Goal: Check status

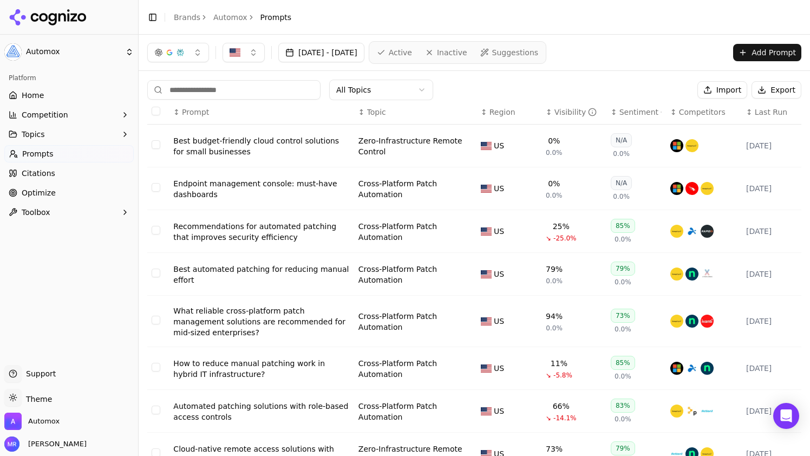
click at [40, 90] on span "Home" at bounding box center [33, 95] width 22 height 11
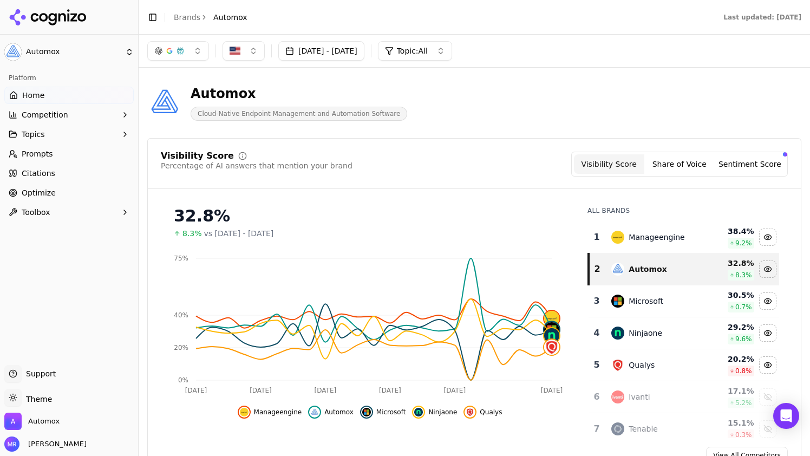
click at [364, 58] on button "[DATE] - [DATE]" at bounding box center [321, 50] width 86 height 19
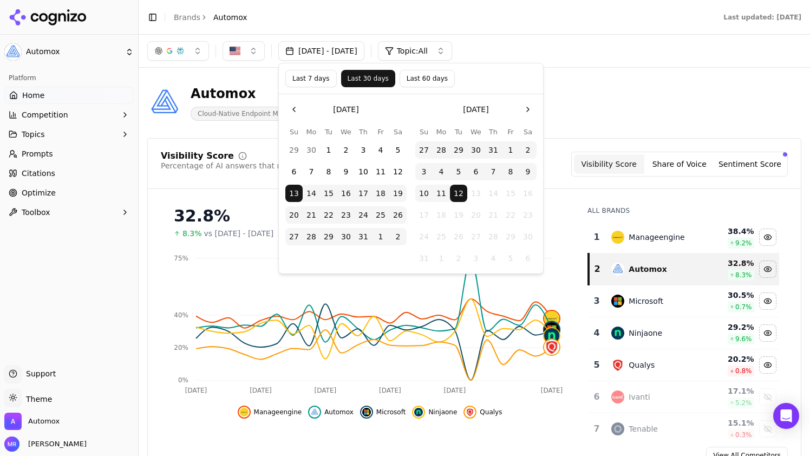
click at [573, 61] on div "[DATE] - [DATE] Topic: All" at bounding box center [475, 51] width 672 height 32
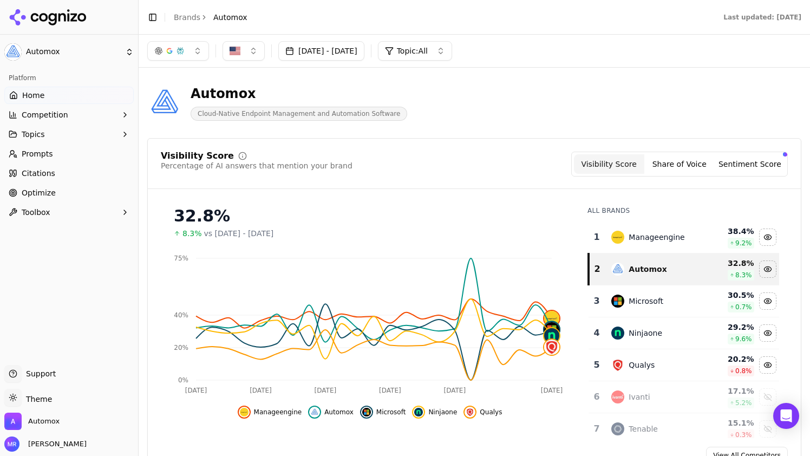
click at [364, 49] on button "[DATE] - [DATE]" at bounding box center [321, 50] width 86 height 19
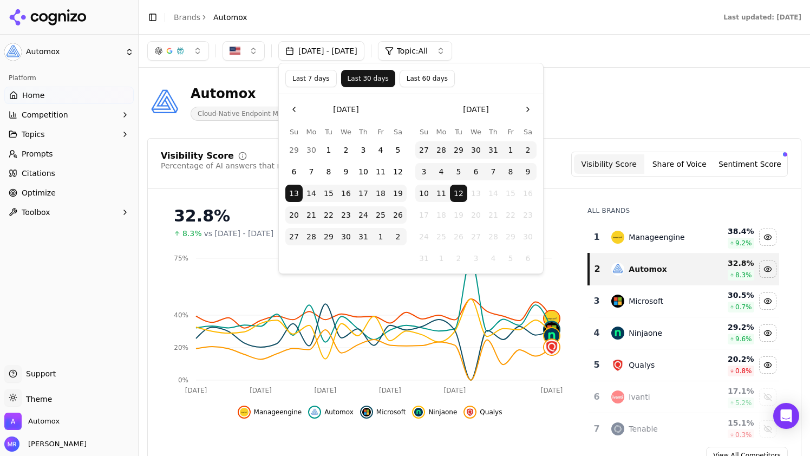
click at [316, 74] on button "Last 7 days" at bounding box center [310, 78] width 51 height 17
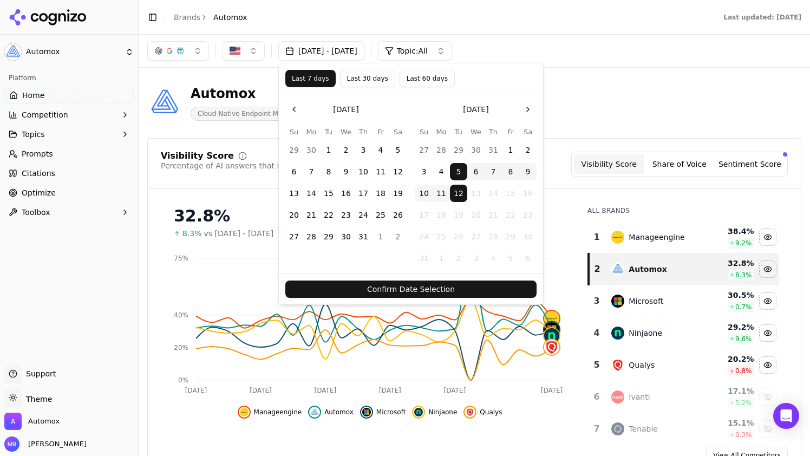
click at [400, 287] on button "Confirm Date Selection" at bounding box center [410, 289] width 251 height 17
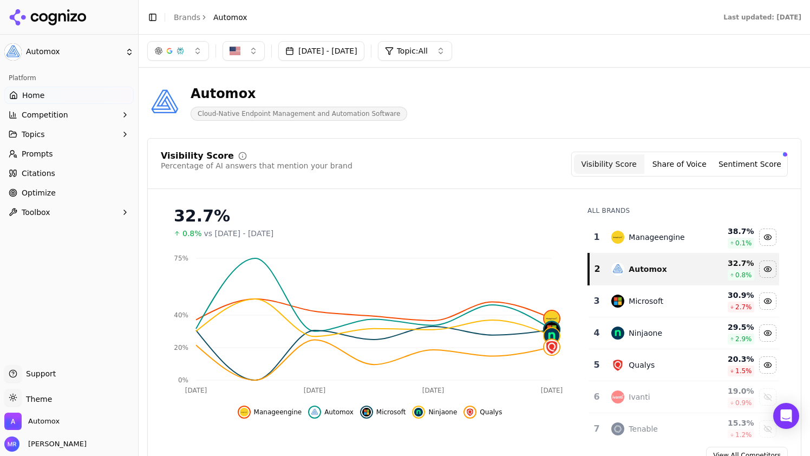
click at [725, 167] on button "Sentiment Score" at bounding box center [750, 163] width 70 height 19
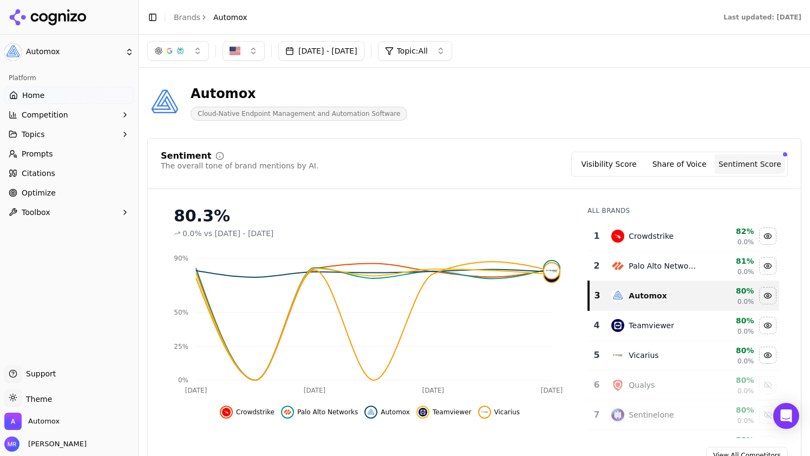
click at [595, 162] on button "Visibility Score" at bounding box center [609, 163] width 70 height 19
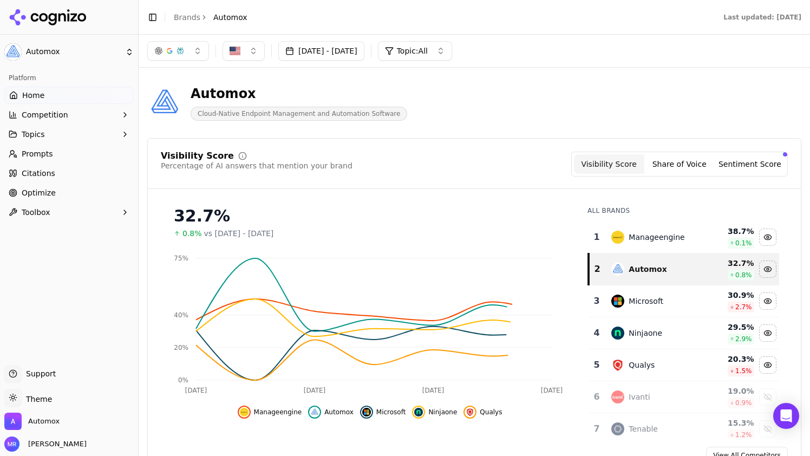
click at [675, 167] on button "Share of Voice" at bounding box center [679, 163] width 70 height 19
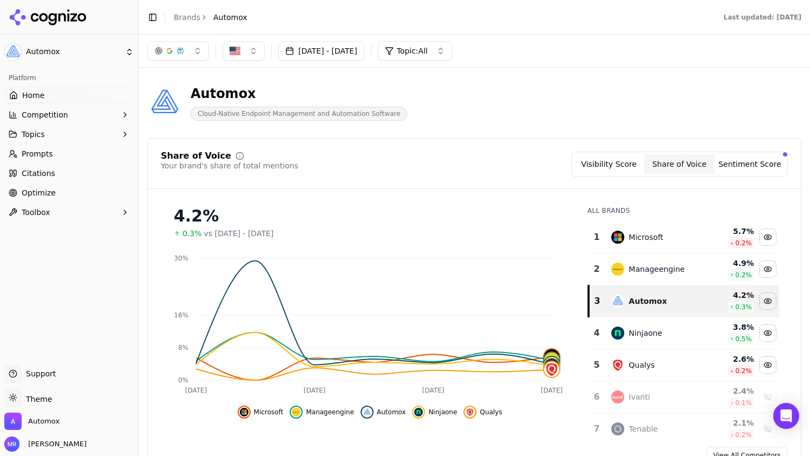
click at [612, 160] on button "Visibility Score" at bounding box center [609, 163] width 70 height 19
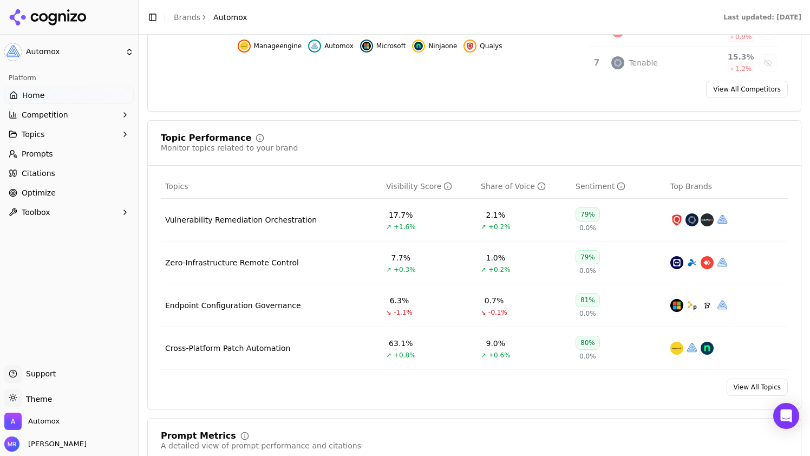
scroll to position [369, 0]
